Goal: Find specific page/section: Find specific page/section

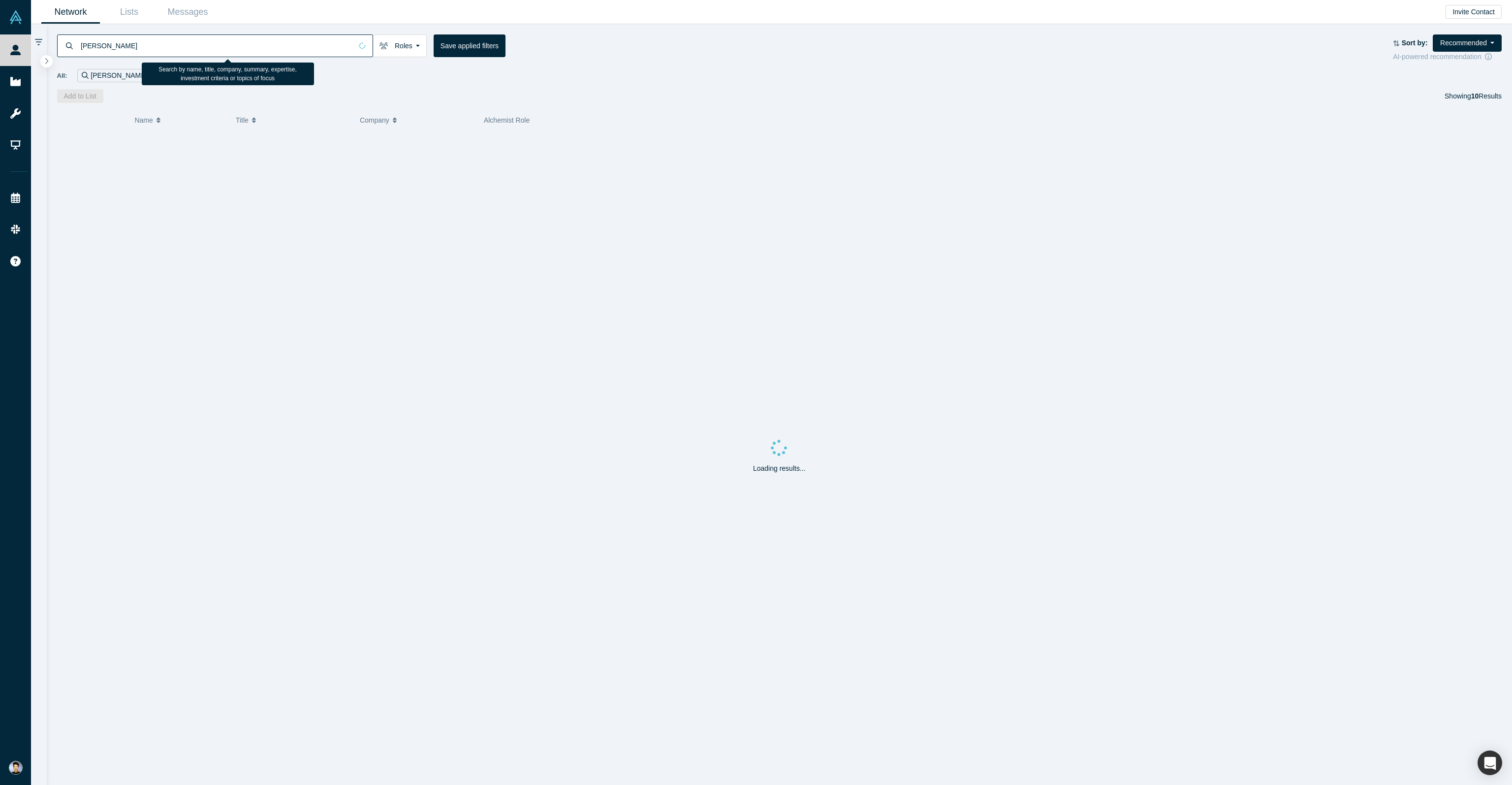
type input "[PERSON_NAME]"
drag, startPoint x: 151, startPoint y: 45, endPoint x: -52, endPoint y: 163, distance: 234.8
click at [0, 163] on html "People Startups Resources Demo Day Events Slack Help Contact Us GDPR My Account…" at bounding box center [756, 392] width 1512 height 785
